Goal: Navigation & Orientation: Understand site structure

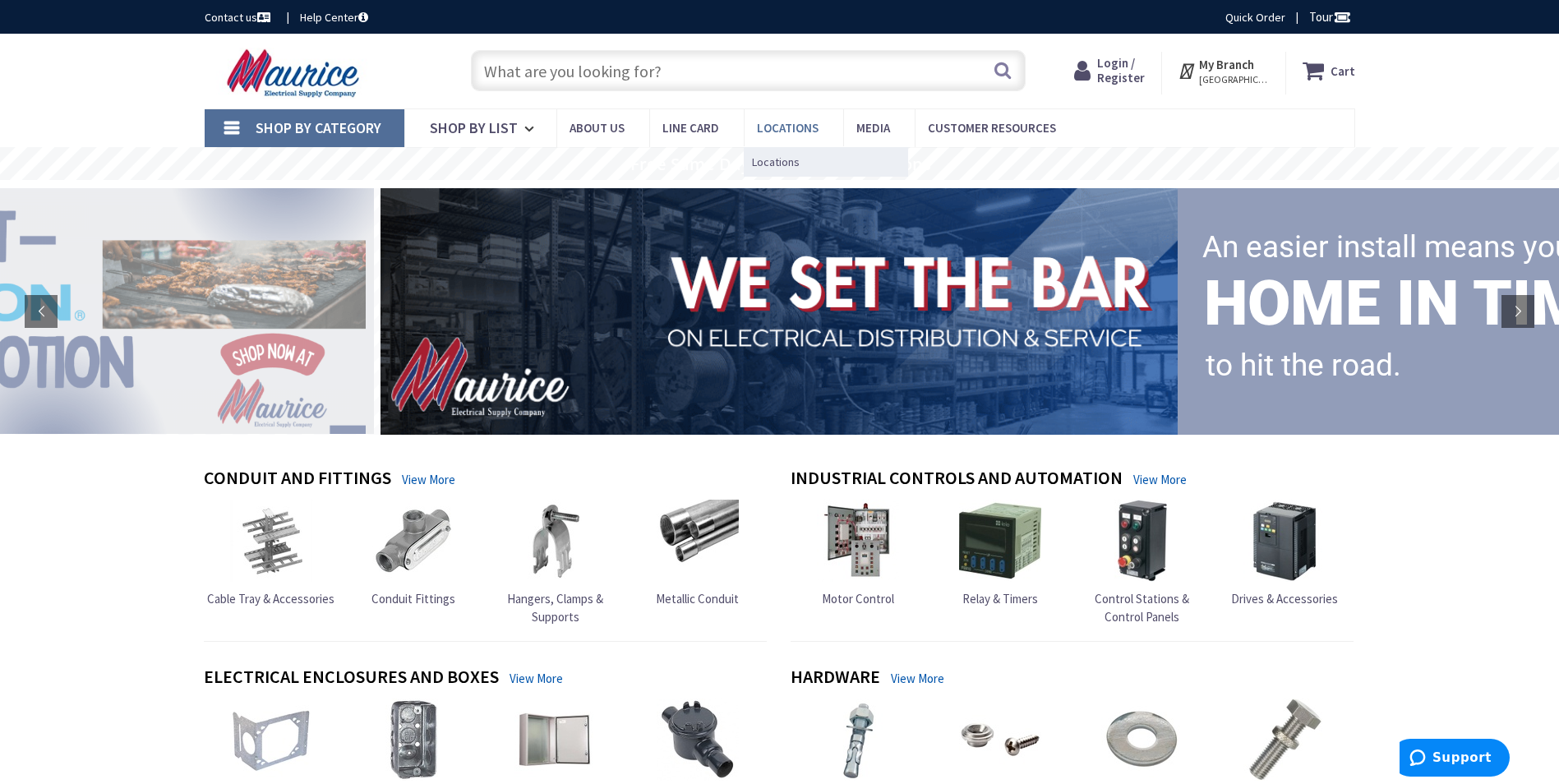
click at [773, 125] on span "Locations" at bounding box center [788, 128] width 62 height 16
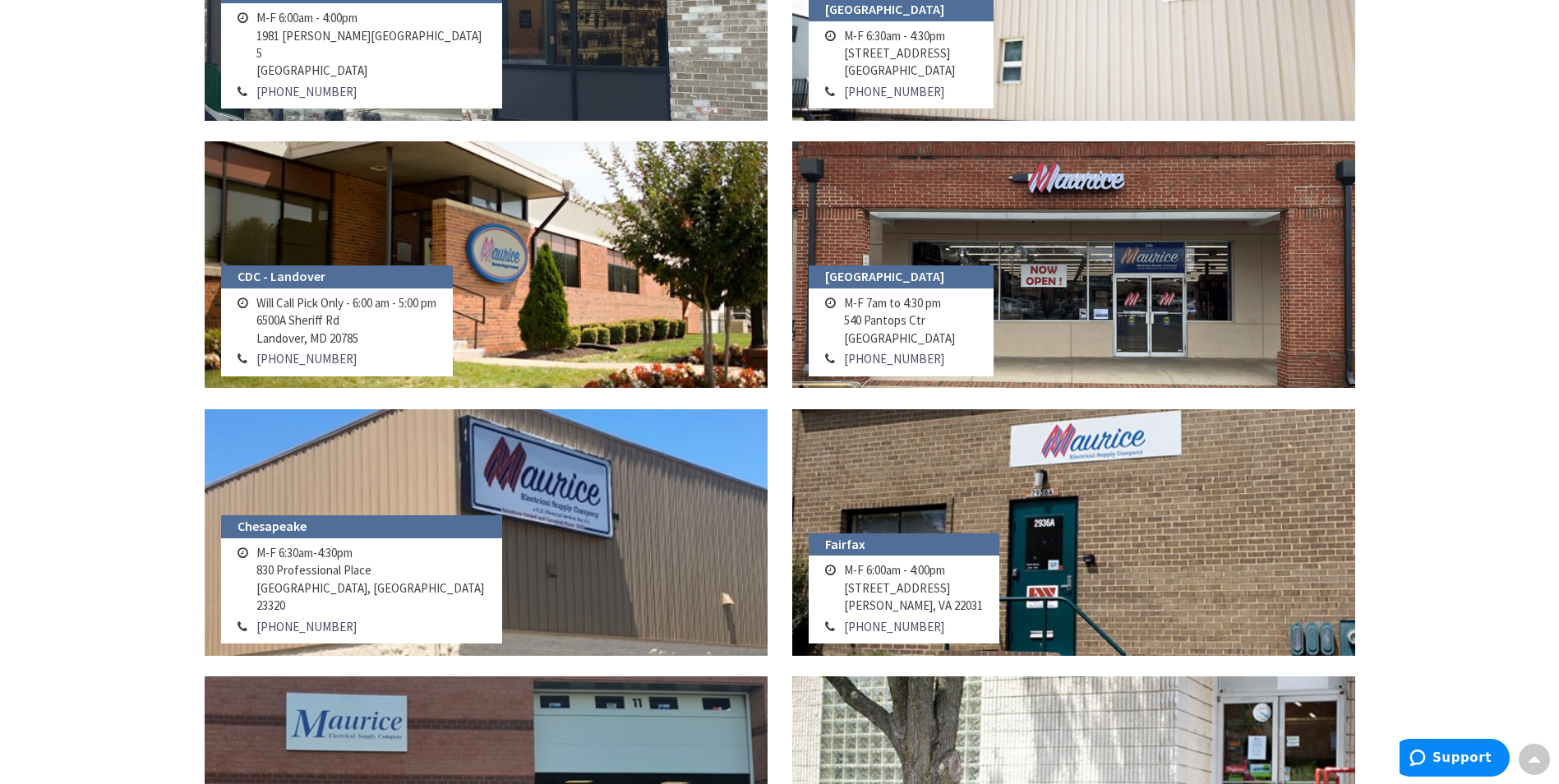
scroll to position [475, 0]
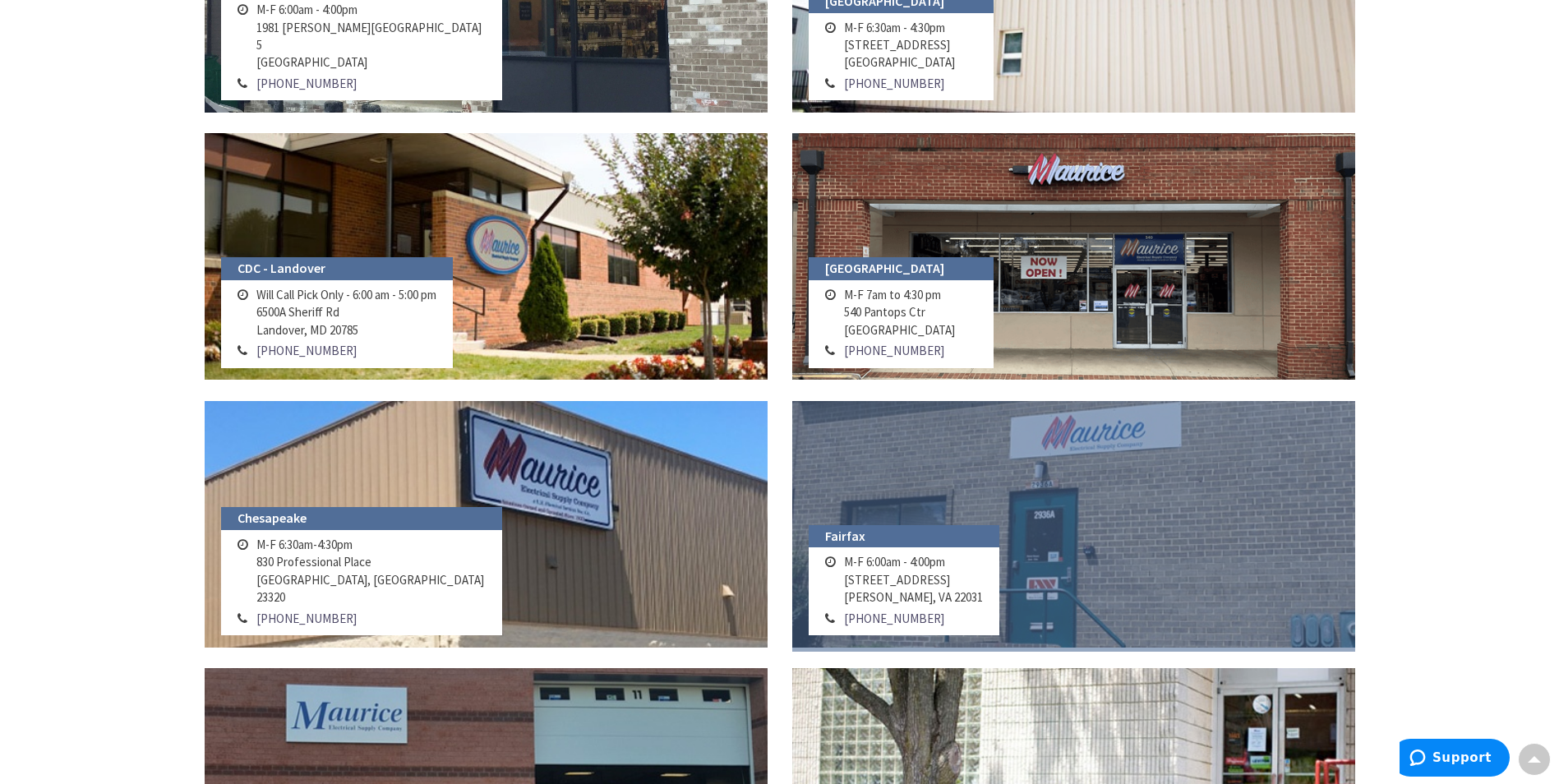
click at [1005, 494] on link at bounding box center [1074, 524] width 563 height 247
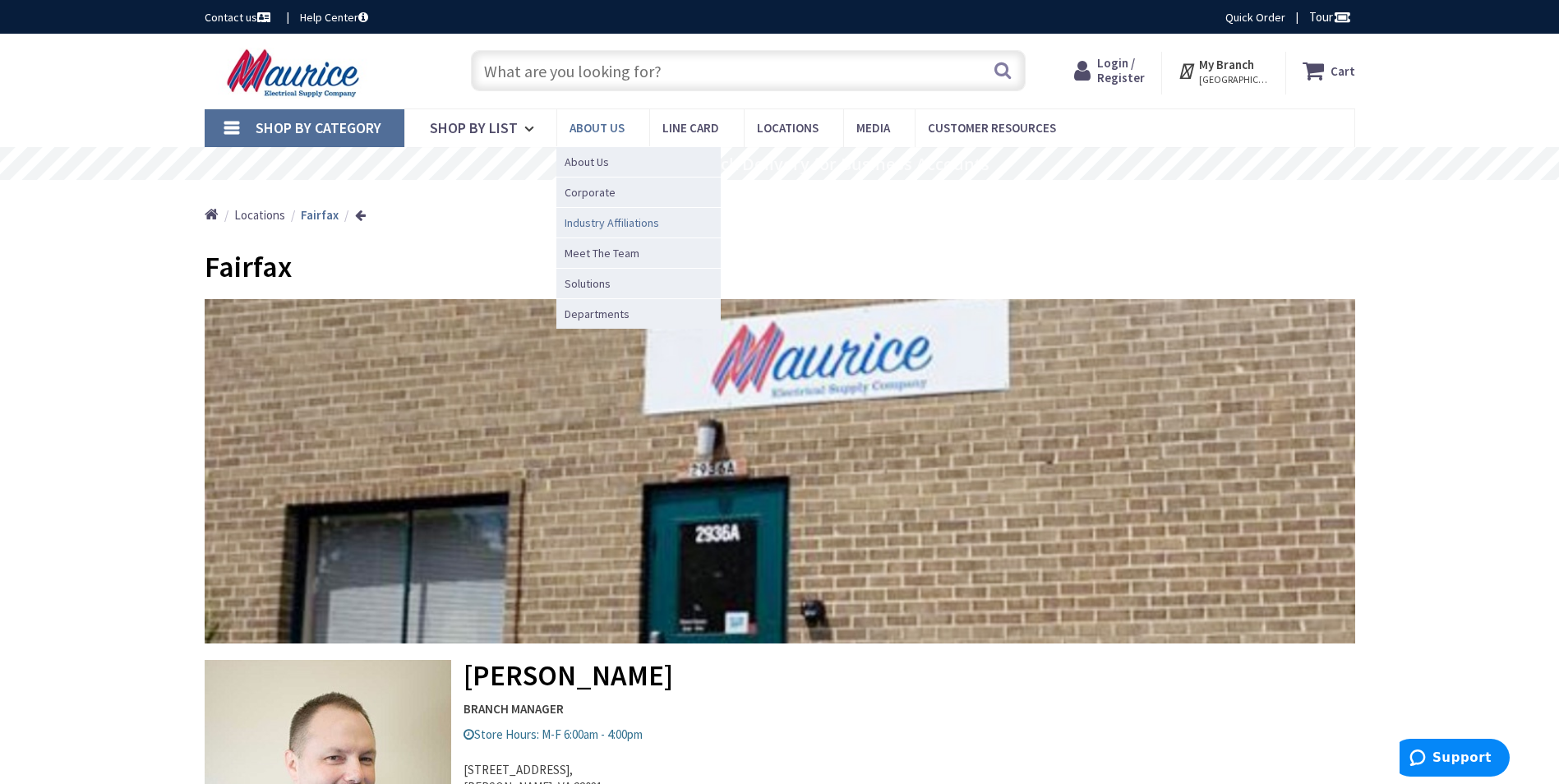
click at [600, 224] on span "Industry Affiliations" at bounding box center [612, 223] width 95 height 17
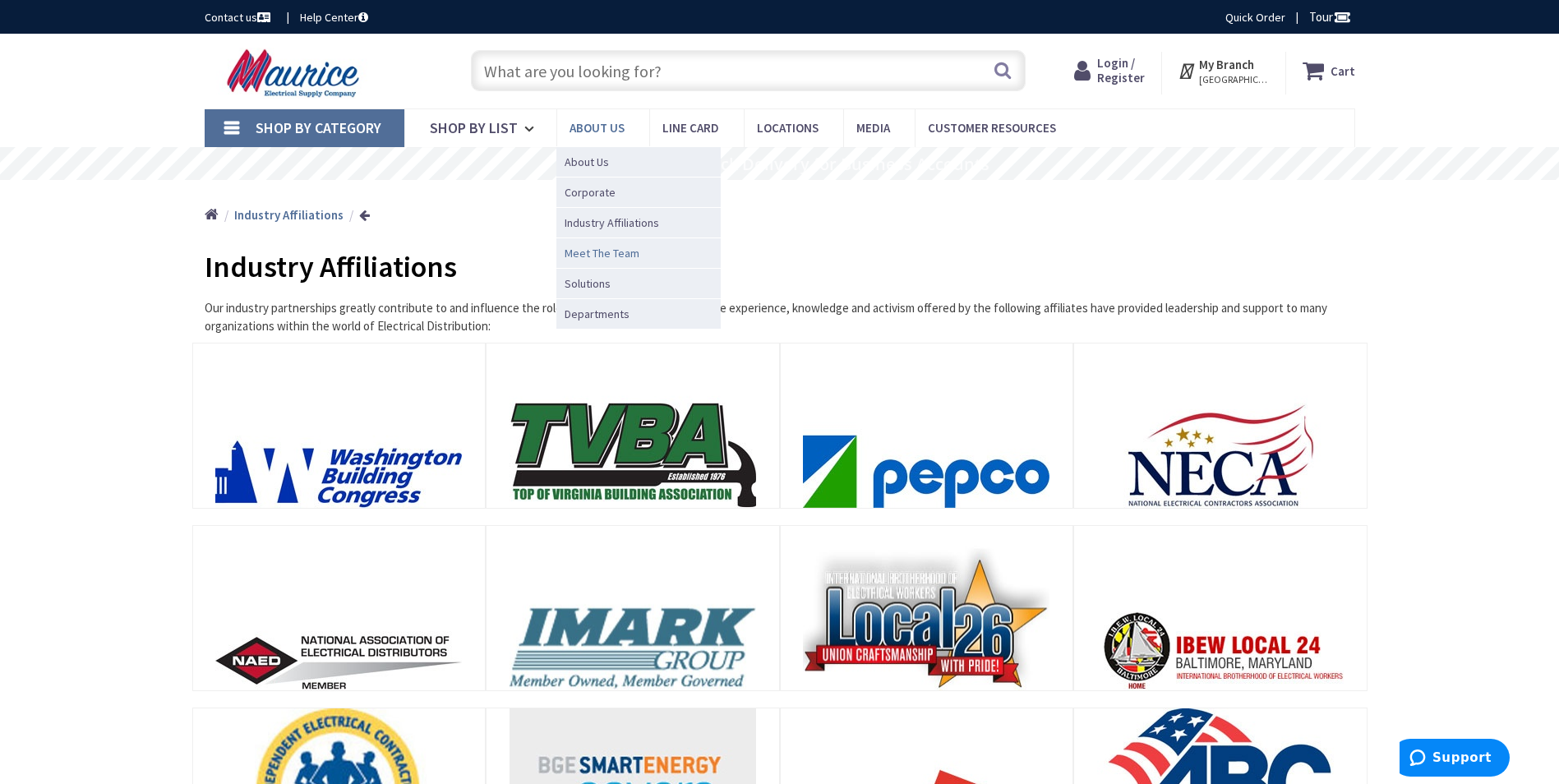
click at [598, 249] on span "Meet The Team" at bounding box center [602, 253] width 75 height 17
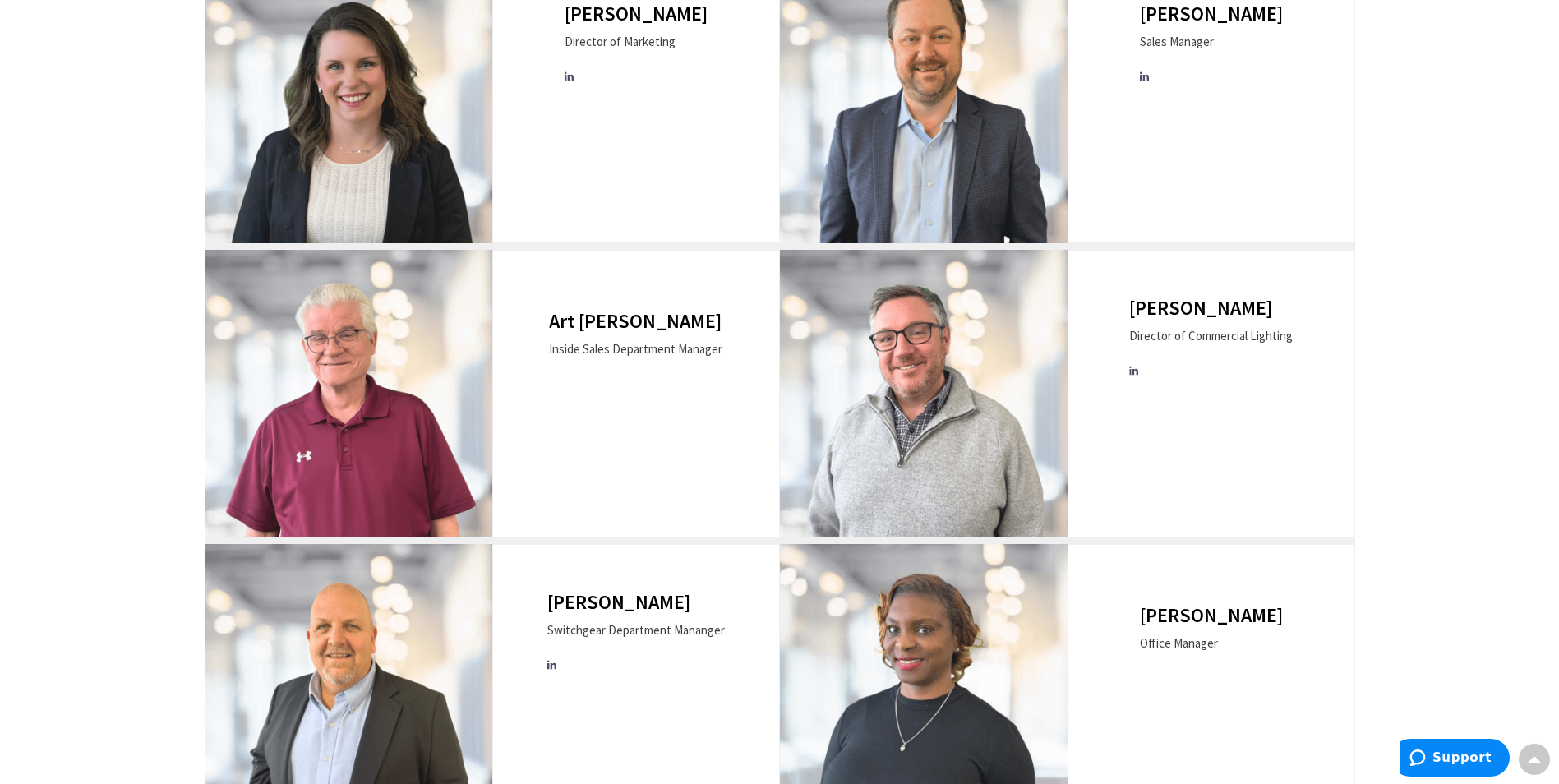
scroll to position [822, 0]
